Goal: Task Accomplishment & Management: Manage account settings

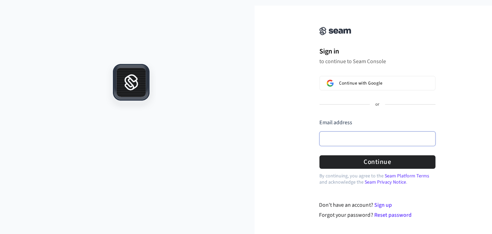
click at [366, 138] on input "Email address" at bounding box center [377, 139] width 116 height 15
type input "**********"
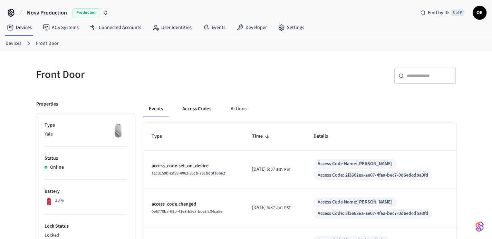
click at [190, 111] on button "Access Codes" at bounding box center [197, 109] width 40 height 17
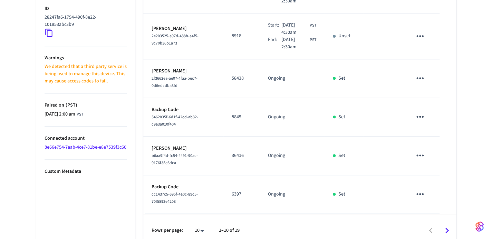
scroll to position [374, 0]
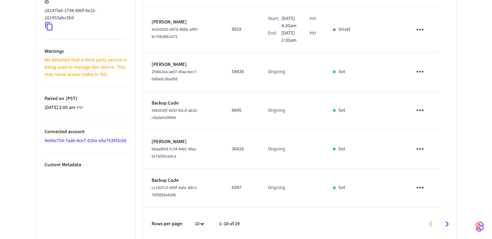
click at [449, 224] on icon "Go to next page" at bounding box center [447, 224] width 11 height 11
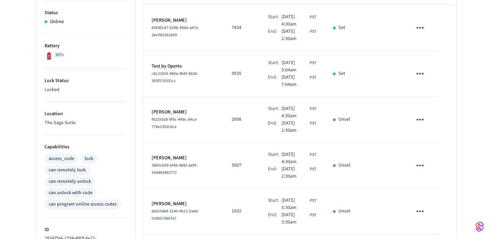
scroll to position [135, 0]
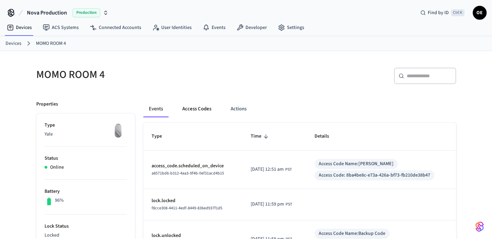
click at [202, 102] on button "Access Codes" at bounding box center [197, 109] width 40 height 17
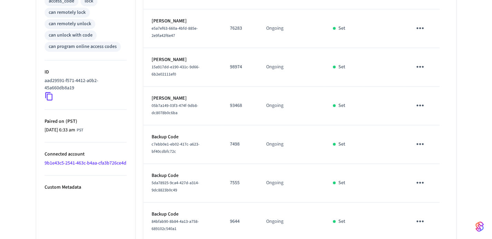
scroll to position [345, 0]
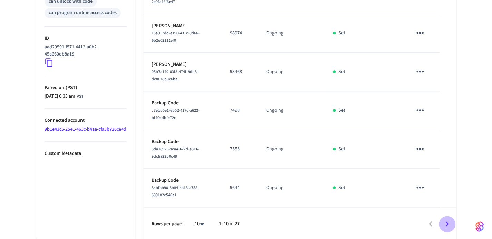
click at [450, 221] on icon "Go to next page" at bounding box center [447, 224] width 11 height 11
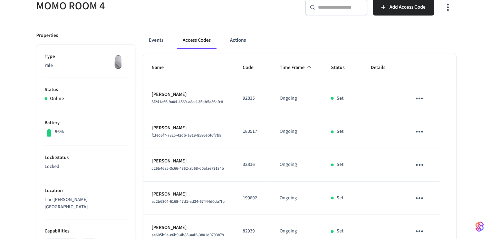
scroll to position [0, 0]
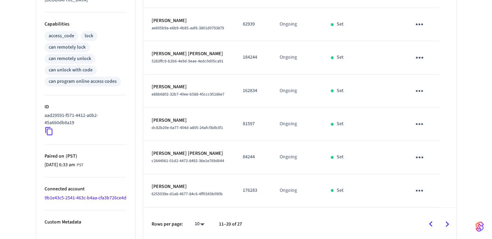
click at [444, 219] on icon "Go to next page" at bounding box center [447, 224] width 11 height 11
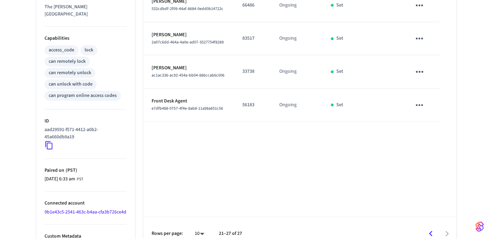
scroll to position [271, 0]
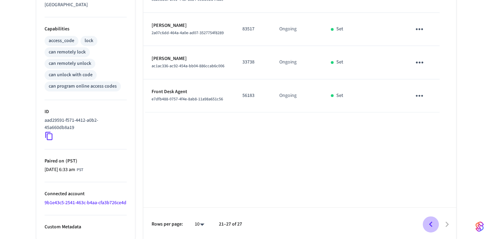
click at [429, 221] on icon "Go to previous page" at bounding box center [430, 224] width 11 height 11
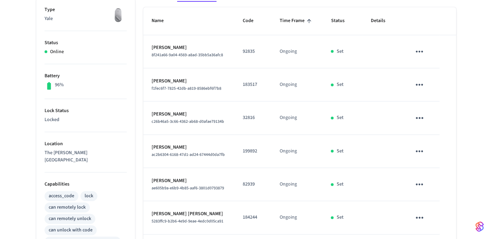
scroll to position [276, 0]
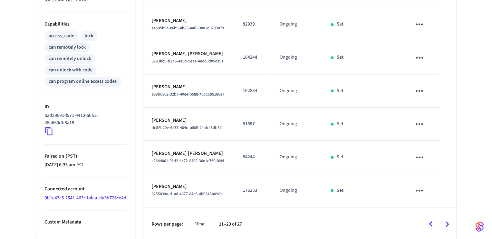
click at [427, 219] on icon "Go to previous page" at bounding box center [430, 224] width 11 height 11
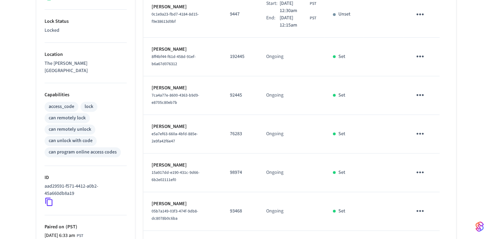
scroll to position [34, 0]
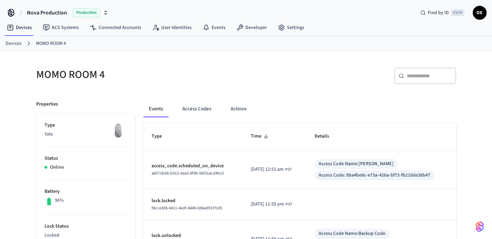
scroll to position [35, 0]
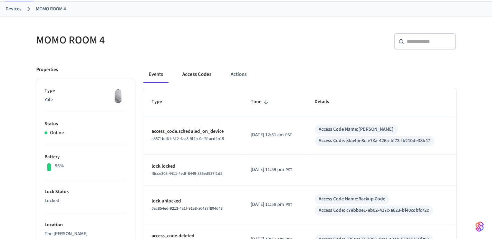
click at [197, 72] on button "Access Codes" at bounding box center [197, 74] width 40 height 17
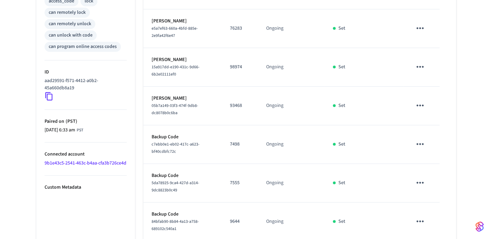
scroll to position [345, 0]
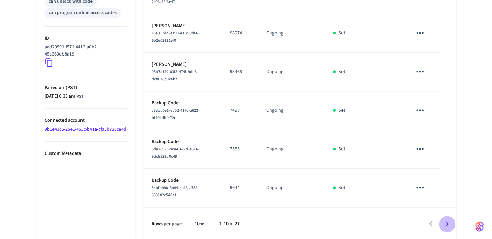
click at [448, 226] on icon "Go to next page" at bounding box center [447, 224] width 11 height 11
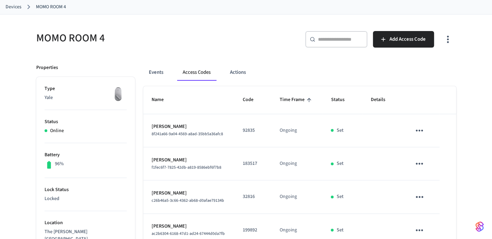
scroll to position [34, 0]
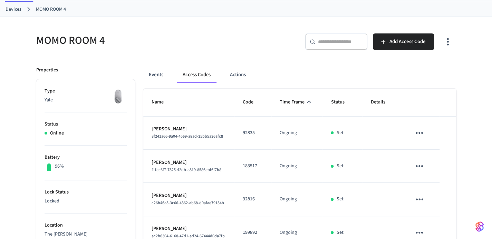
click at [319, 33] on div "​ ​" at bounding box center [336, 41] width 62 height 17
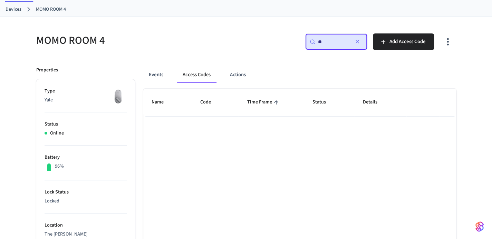
type input "*"
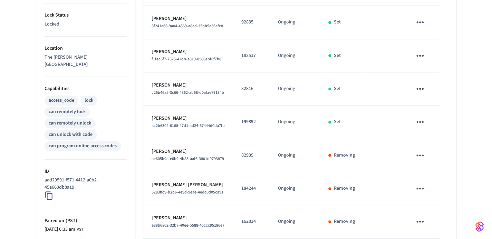
scroll to position [138, 0]
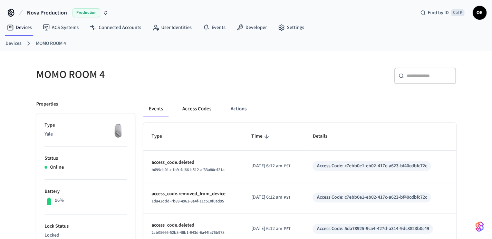
click at [200, 110] on button "Access Codes" at bounding box center [197, 109] width 40 height 17
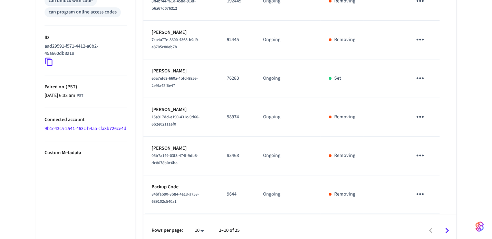
scroll to position [352, 0]
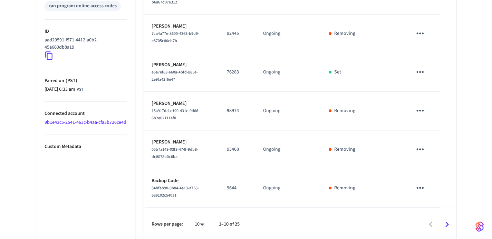
click at [446, 219] on icon "Go to next page" at bounding box center [447, 224] width 11 height 11
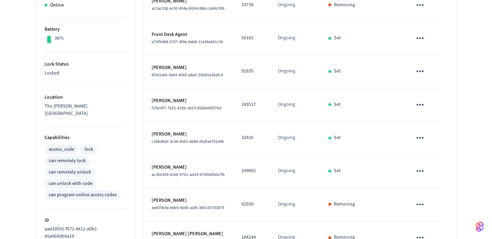
scroll to position [276, 0]
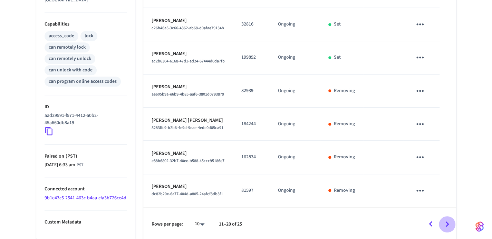
click at [447, 219] on icon "Go to next page" at bounding box center [447, 224] width 11 height 11
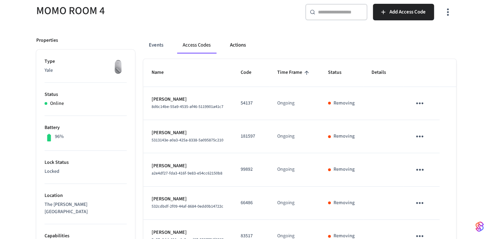
scroll to position [0, 0]
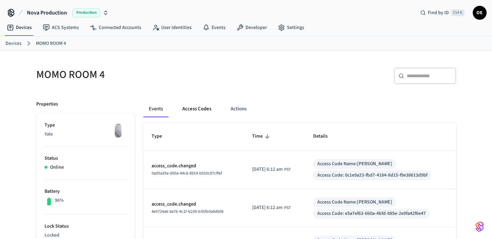
click at [186, 108] on button "Access Codes" at bounding box center [197, 109] width 40 height 17
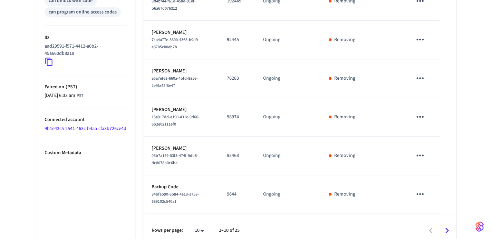
scroll to position [352, 0]
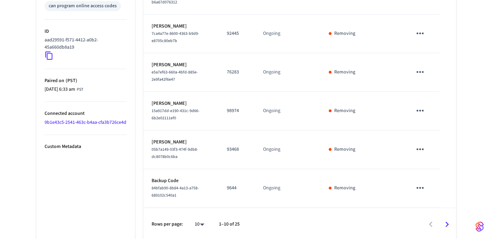
click at [446, 219] on icon "Go to next page" at bounding box center [447, 224] width 11 height 11
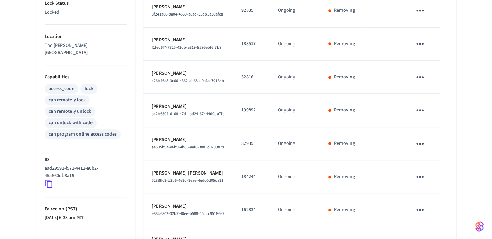
scroll to position [276, 0]
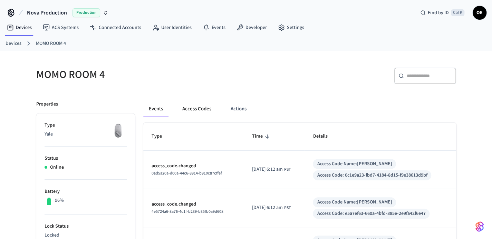
click at [192, 112] on button "Access Codes" at bounding box center [197, 109] width 40 height 17
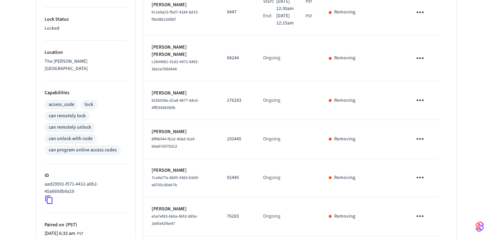
scroll to position [352, 0]
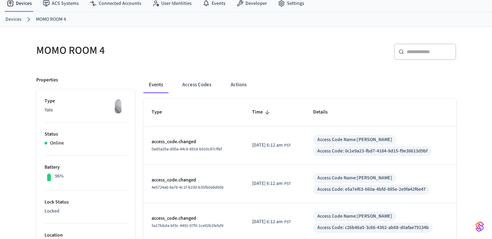
scroll to position [35, 0]
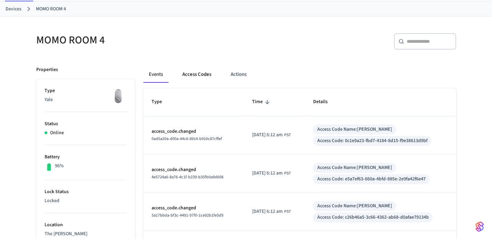
click at [199, 81] on button "Access Codes" at bounding box center [197, 74] width 40 height 17
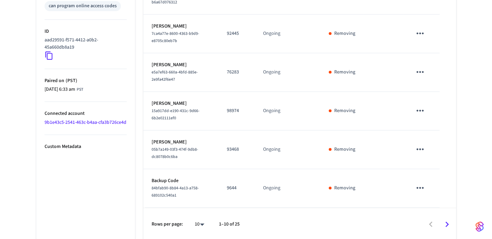
click at [454, 222] on button "Go to next page" at bounding box center [447, 225] width 16 height 16
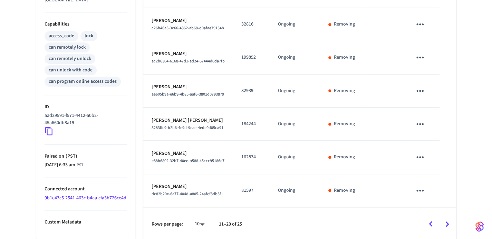
click at [454, 222] on button "Go to next page" at bounding box center [447, 224] width 16 height 16
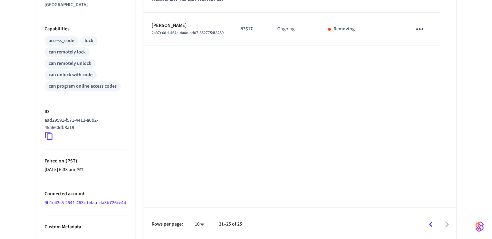
scroll to position [64, 0]
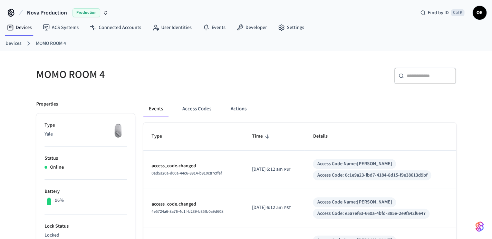
click at [112, 63] on div "MOMO ROOM 4" at bounding box center [135, 74] width 214 height 30
click at [187, 111] on button "Access Codes" at bounding box center [197, 109] width 40 height 17
click at [204, 110] on button "Access Codes" at bounding box center [197, 109] width 40 height 17
click at [191, 103] on button "Access Codes" at bounding box center [197, 109] width 40 height 17
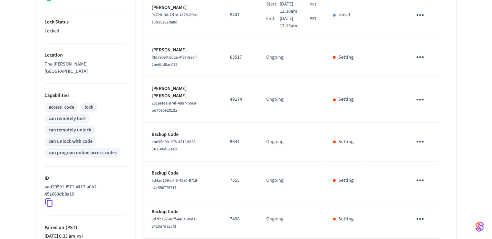
scroll to position [352, 0]
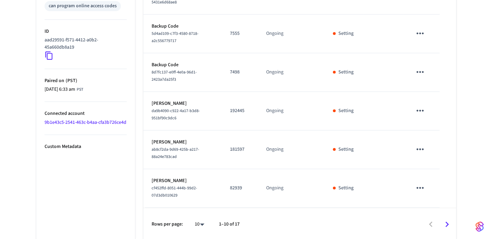
click at [449, 219] on icon "Go to next page" at bounding box center [447, 224] width 11 height 11
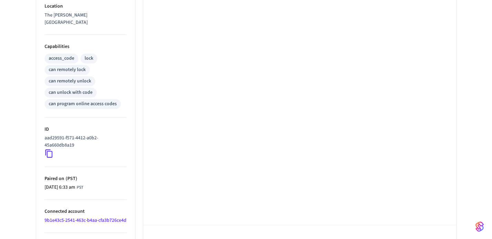
scroll to position [271, 0]
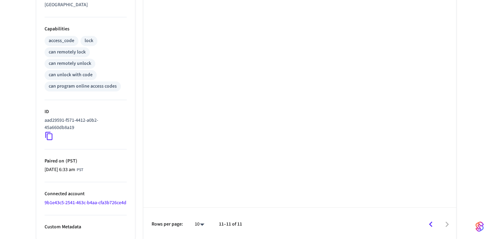
click at [430, 217] on button "Go to previous page" at bounding box center [431, 225] width 16 height 16
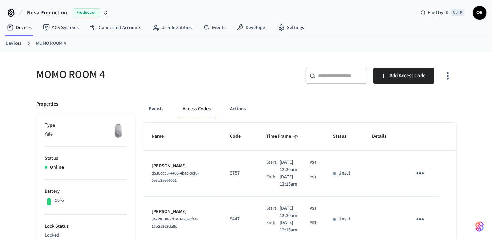
scroll to position [0, 0]
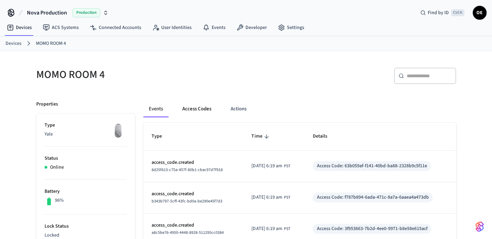
click at [191, 103] on button "Access Codes" at bounding box center [197, 109] width 40 height 17
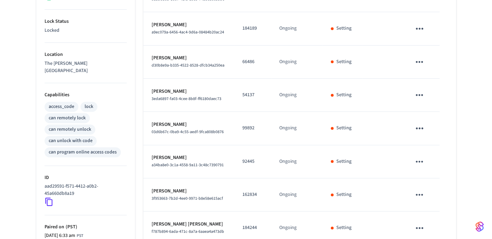
scroll to position [276, 0]
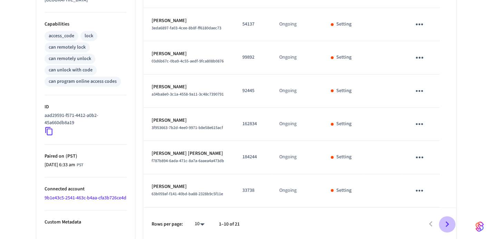
click at [449, 219] on icon "Go to next page" at bounding box center [447, 224] width 11 height 11
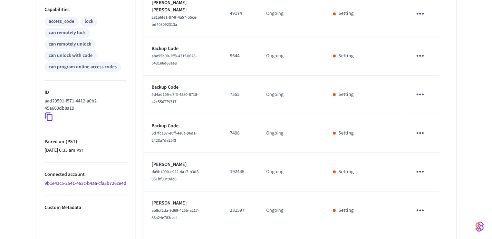
scroll to position [352, 0]
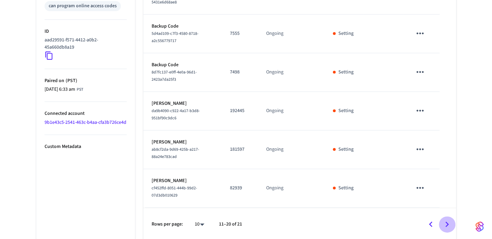
click at [448, 223] on icon "Go to next page" at bounding box center [447, 225] width 3 height 6
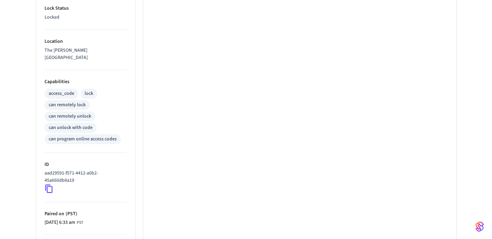
scroll to position [271, 0]
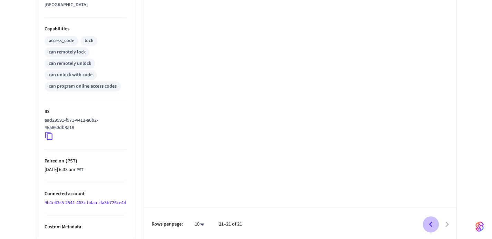
click at [429, 217] on button "Go to previous page" at bounding box center [431, 225] width 16 height 16
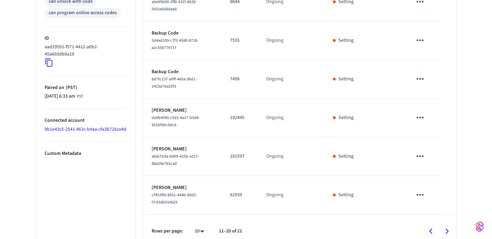
scroll to position [352, 0]
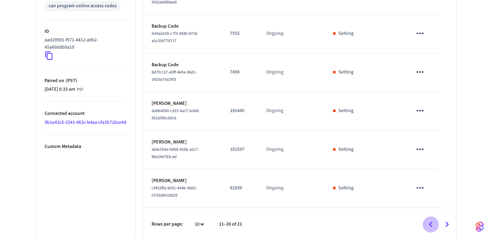
click at [428, 219] on icon "Go to previous page" at bounding box center [430, 224] width 11 height 11
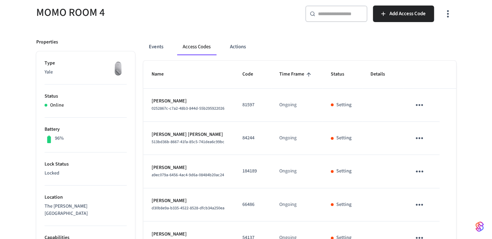
scroll to position [62, 0]
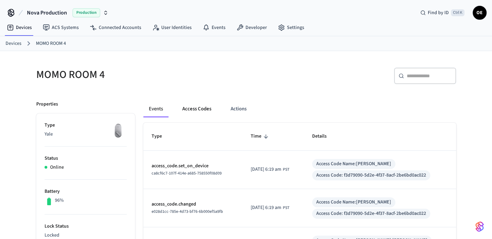
click at [209, 103] on button "Access Codes" at bounding box center [197, 109] width 40 height 17
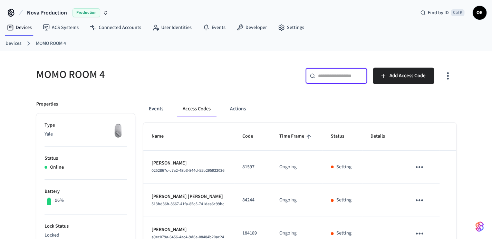
click at [333, 76] on input "text" at bounding box center [340, 76] width 45 height 7
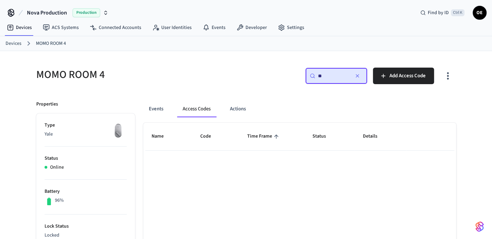
type input "*"
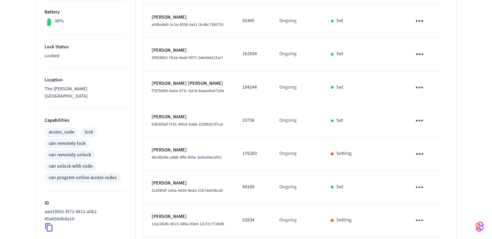
scroll to position [276, 0]
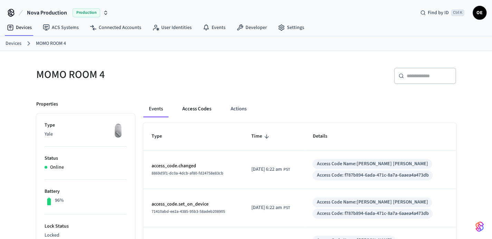
click at [195, 109] on button "Access Codes" at bounding box center [197, 109] width 40 height 17
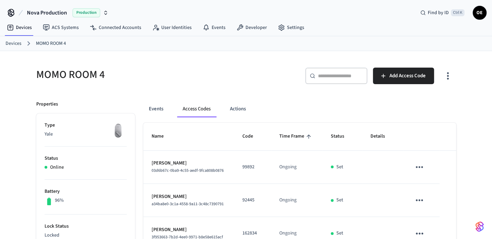
click at [326, 76] on input "text" at bounding box center [340, 76] width 45 height 7
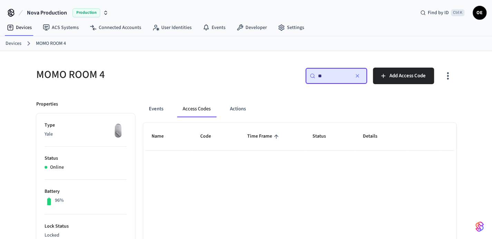
type input "*"
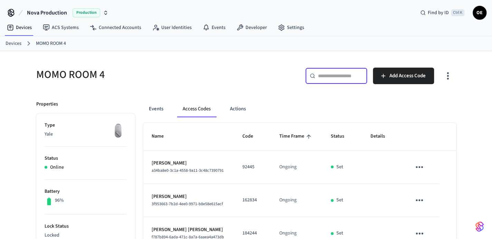
click at [337, 78] on input "text" at bounding box center [340, 76] width 45 height 7
type input "*"
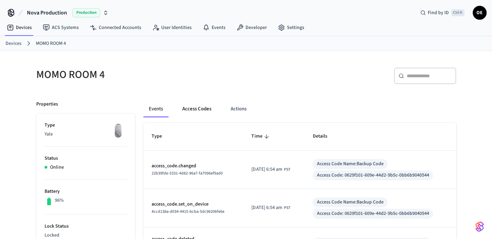
click at [189, 108] on button "Access Codes" at bounding box center [197, 109] width 40 height 17
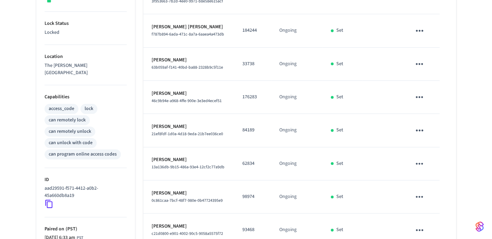
scroll to position [276, 0]
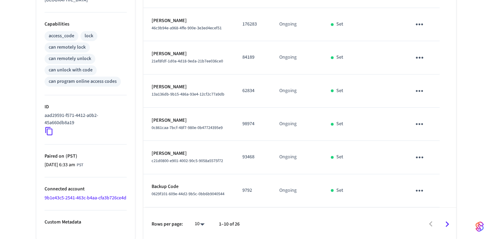
click at [440, 220] on button "Go to next page" at bounding box center [447, 224] width 16 height 16
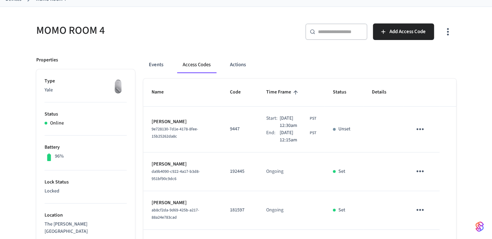
scroll to position [42, 0]
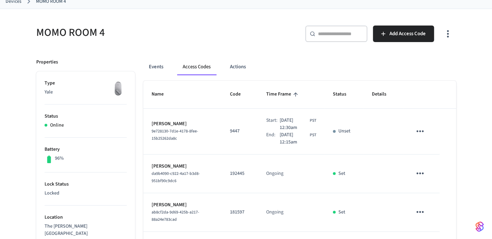
click at [223, 29] on h5 "MOMO ROOM 4" at bounding box center [139, 33] width 206 height 14
click at [336, 36] on input "text" at bounding box center [340, 33] width 45 height 7
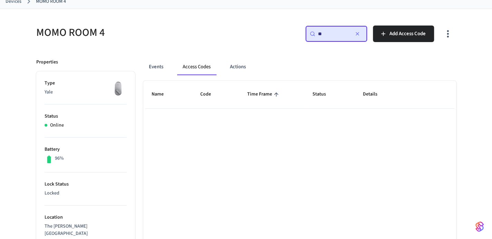
type input "*"
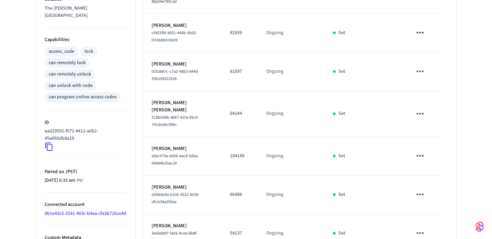
scroll to position [345, 0]
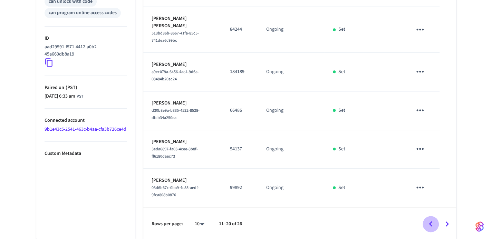
click at [430, 221] on icon "Go to previous page" at bounding box center [430, 224] width 11 height 11
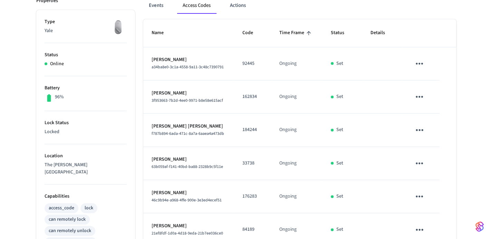
scroll to position [0, 0]
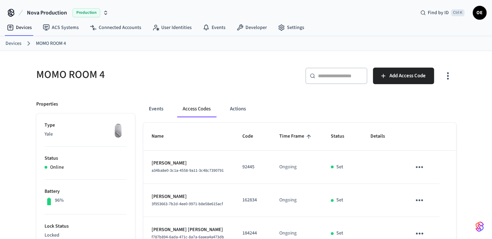
click at [482, 11] on span "OE" at bounding box center [479, 13] width 12 height 12
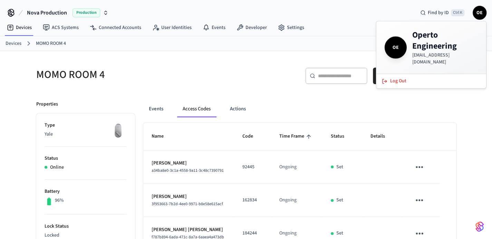
click at [334, 13] on div "Nova Production Production Find by ID Ctrl K OE" at bounding box center [246, 10] width 492 height 20
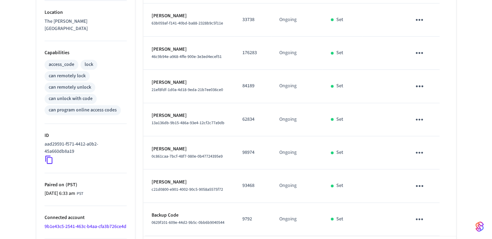
scroll to position [276, 0]
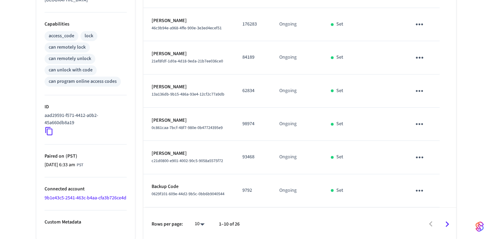
click at [446, 223] on icon "Go to next page" at bounding box center [447, 224] width 11 height 11
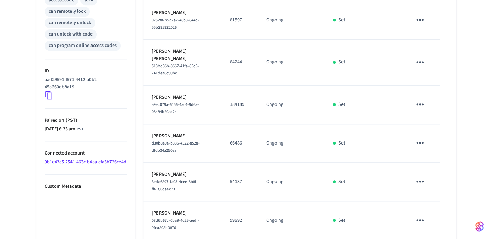
scroll to position [345, 0]
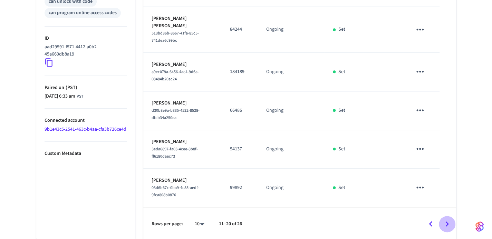
click at [449, 221] on icon "Go to next page" at bounding box center [447, 224] width 11 height 11
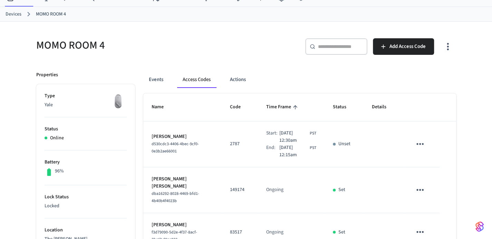
scroll to position [0, 0]
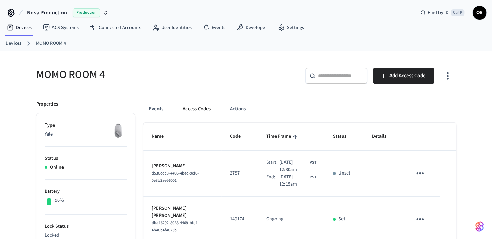
click at [337, 68] on div "​ ​" at bounding box center [336, 76] width 62 height 17
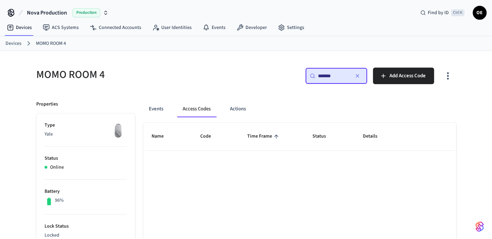
type input "*******"
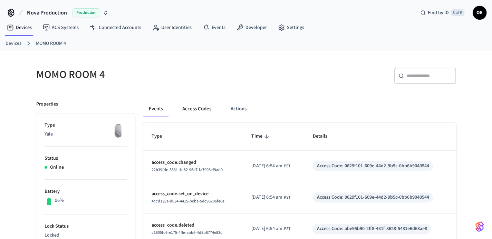
click at [186, 112] on button "Access Codes" at bounding box center [197, 109] width 40 height 17
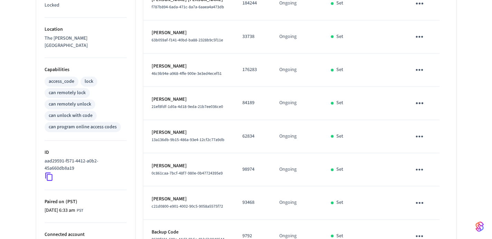
scroll to position [276, 0]
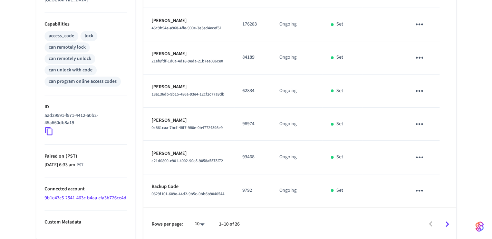
click at [440, 223] on button "Go to next page" at bounding box center [447, 224] width 16 height 16
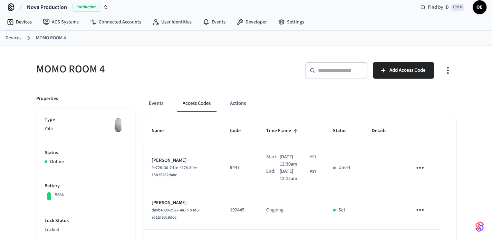
scroll to position [0, 0]
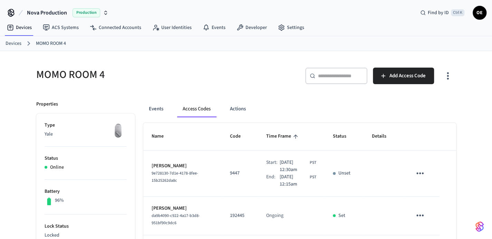
click at [455, 44] on ol "Devices MOMO ROOM 4" at bounding box center [249, 43] width 487 height 9
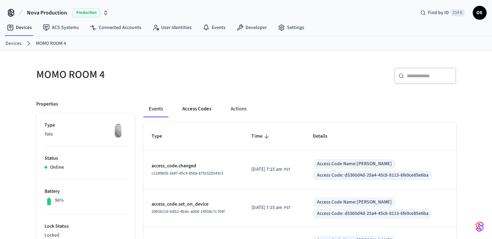
click at [203, 108] on button "Access Codes" at bounding box center [197, 109] width 40 height 17
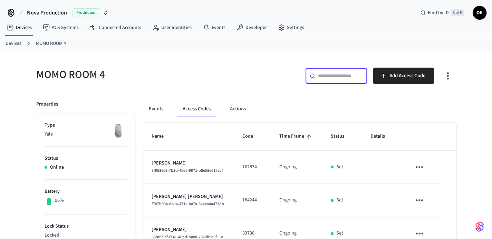
click at [351, 74] on input "text" at bounding box center [340, 76] width 45 height 7
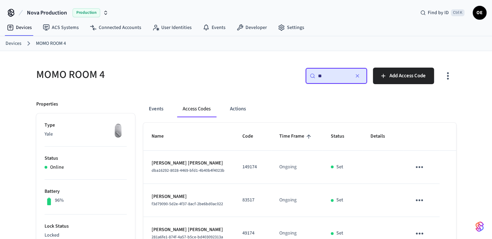
type input "*"
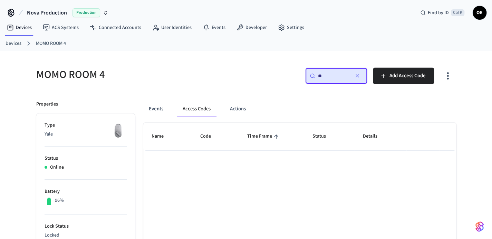
type input "*"
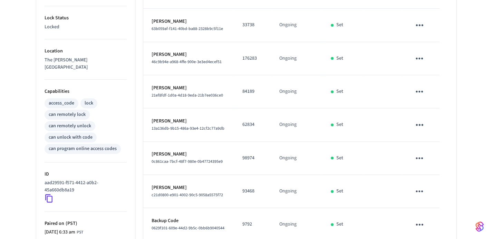
scroll to position [276, 0]
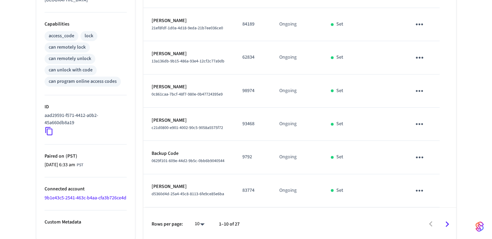
click at [446, 222] on icon "Go to next page" at bounding box center [447, 225] width 3 height 6
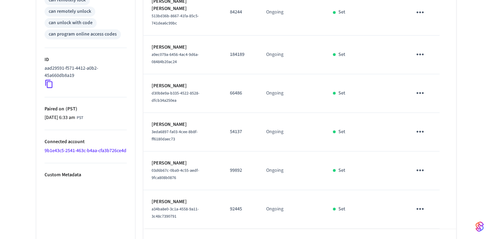
scroll to position [345, 0]
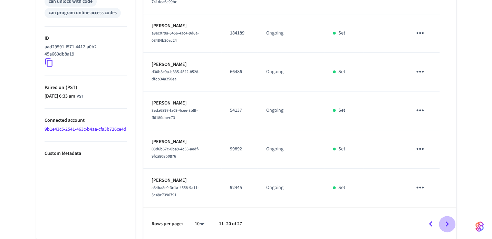
click at [446, 224] on icon "Go to next page" at bounding box center [447, 224] width 3 height 6
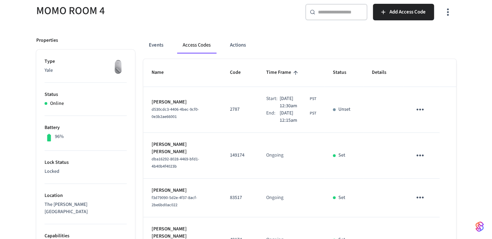
scroll to position [271, 0]
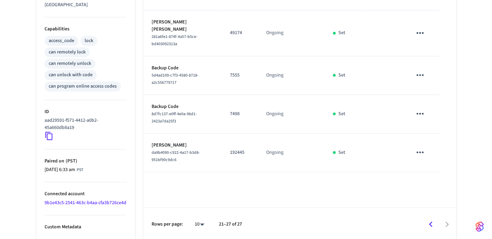
click at [436, 230] on div at bounding box center [352, 225] width 207 height 16
click at [434, 226] on icon "Go to previous page" at bounding box center [430, 224] width 11 height 11
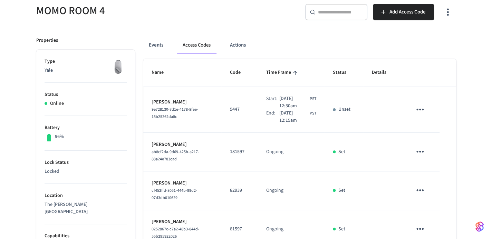
scroll to position [0, 0]
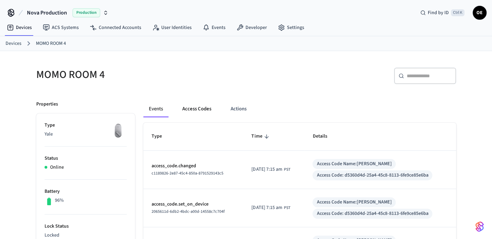
click at [206, 104] on button "Access Codes" at bounding box center [197, 109] width 40 height 17
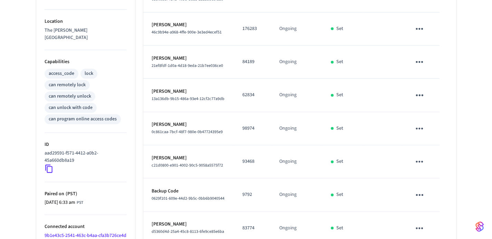
scroll to position [276, 0]
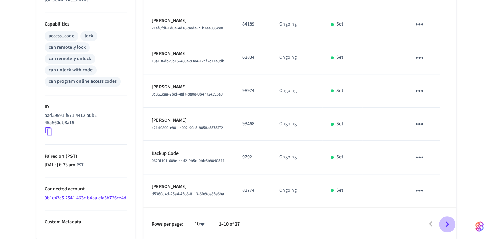
click at [446, 225] on icon "Go to next page" at bounding box center [447, 224] width 11 height 11
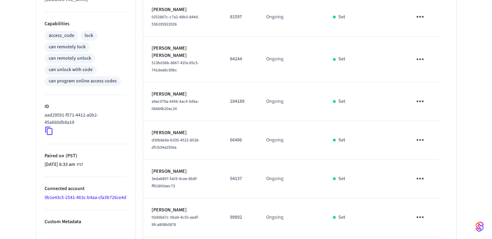
scroll to position [345, 0]
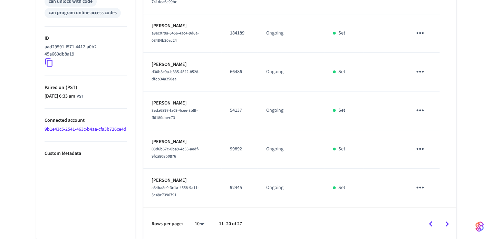
click at [446, 221] on icon "Go to next page" at bounding box center [447, 224] width 3 height 6
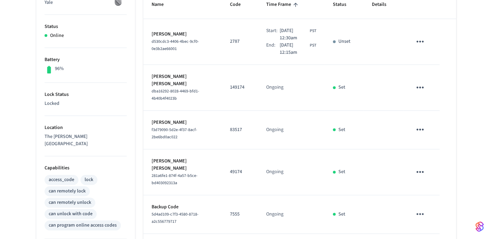
scroll to position [29, 0]
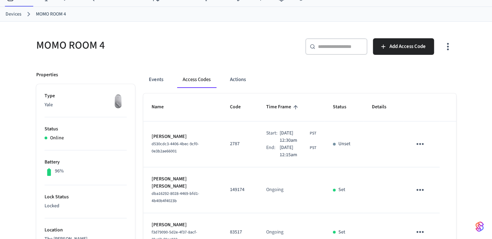
click at [330, 54] on div "​ ​" at bounding box center [336, 46] width 62 height 17
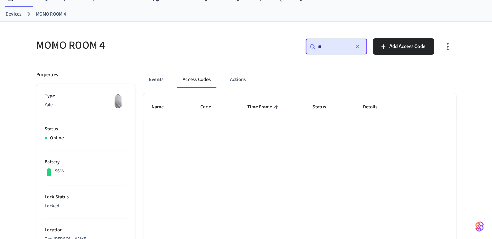
type input "*"
